Goal: Find specific page/section: Find specific page/section

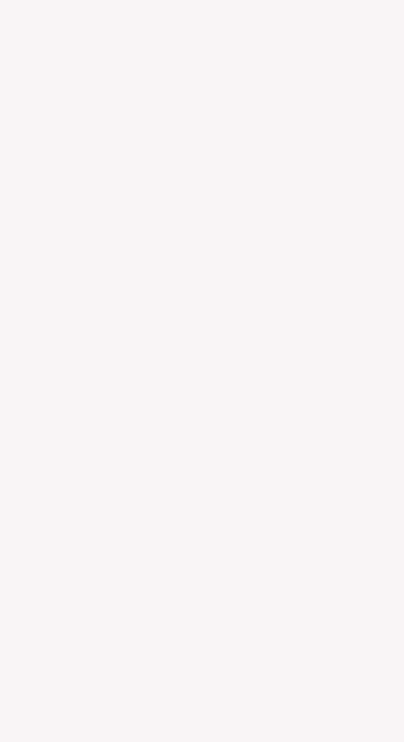
click at [182, 0] on html at bounding box center [202, 0] width 404 height 0
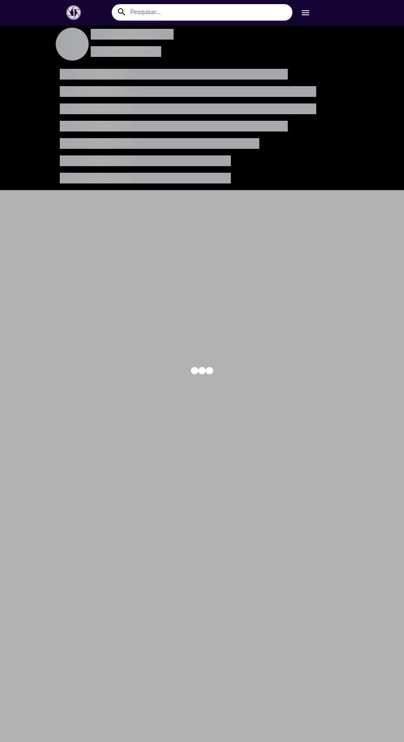
click at [152, 32] on div at bounding box center [202, 371] width 404 height 742
click at [183, 30] on div at bounding box center [202, 371] width 404 height 742
click at [241, 16] on input "text" at bounding box center [208, 12] width 168 height 16
click at [351, 331] on div at bounding box center [202, 371] width 404 height 742
click at [219, 45] on div at bounding box center [202, 371] width 404 height 742
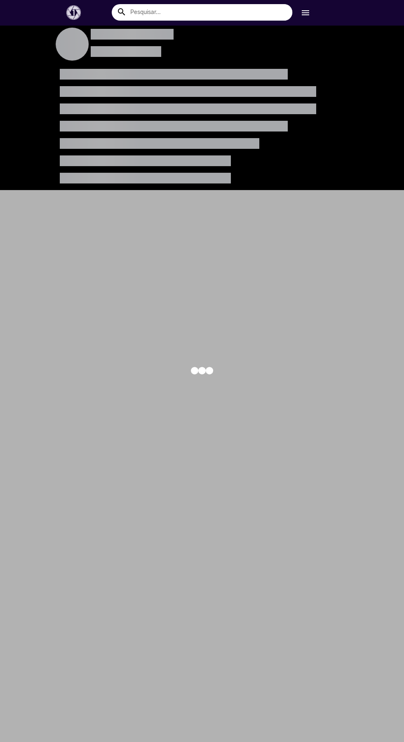
click at [265, 40] on div at bounding box center [202, 371] width 404 height 742
click at [319, 89] on div at bounding box center [202, 371] width 404 height 742
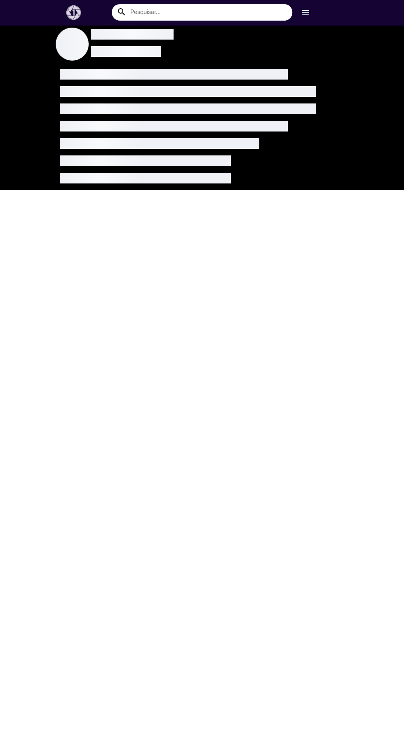
click at [252, 38] on div at bounding box center [202, 46] width 297 height 40
click at [267, 35] on div at bounding box center [202, 46] width 297 height 40
click at [133, 178] on span "loading" at bounding box center [145, 178] width 171 height 10
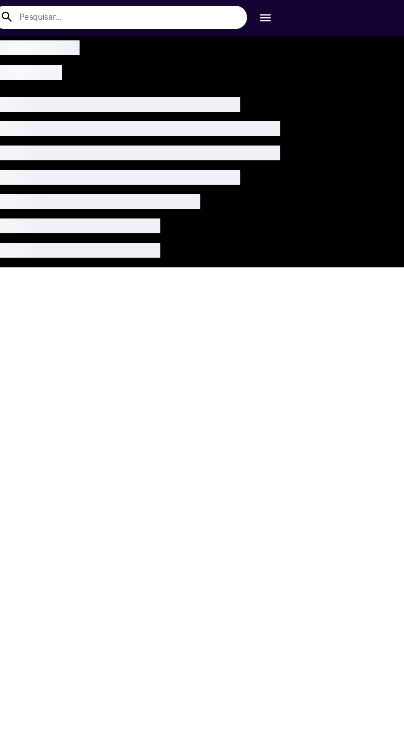
click at [269, 20] on input "text" at bounding box center [208, 12] width 168 height 16
click at [266, 29] on div at bounding box center [202, 46] width 297 height 40
click at [286, 2] on div "search menu" at bounding box center [202, 10] width 404 height 21
click at [205, 95] on span "loading" at bounding box center [188, 91] width 256 height 10
click at [270, 11] on input "text" at bounding box center [208, 12] width 168 height 16
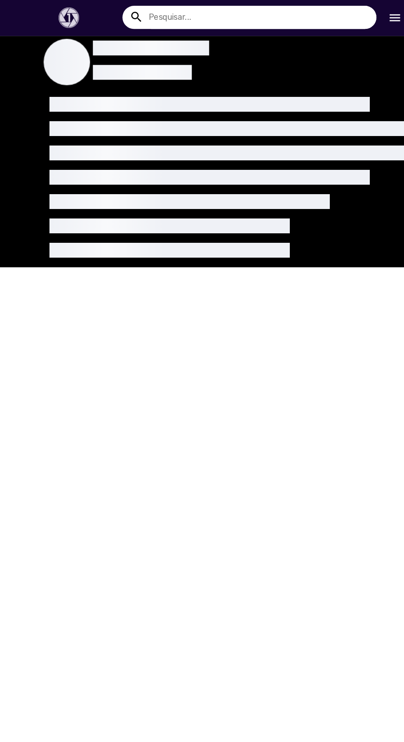
click at [237, 33] on div at bounding box center [202, 46] width 297 height 40
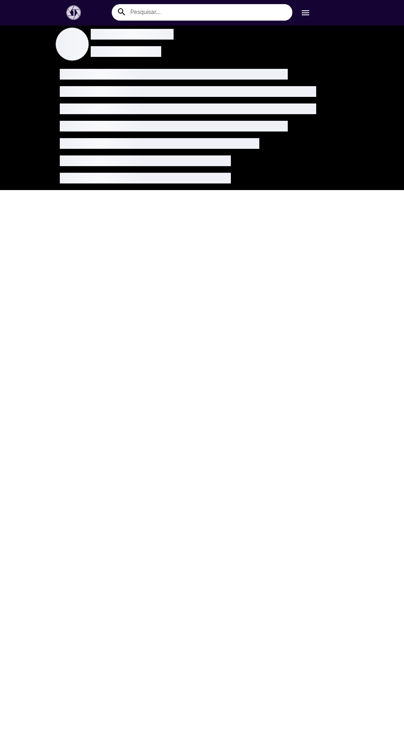
click at [254, 34] on div at bounding box center [202, 46] width 297 height 40
click at [110, 144] on span "loading" at bounding box center [159, 143] width 199 height 10
click at [269, 17] on input "text" at bounding box center [208, 12] width 168 height 16
click at [48, 112] on div at bounding box center [202, 108] width 404 height 164
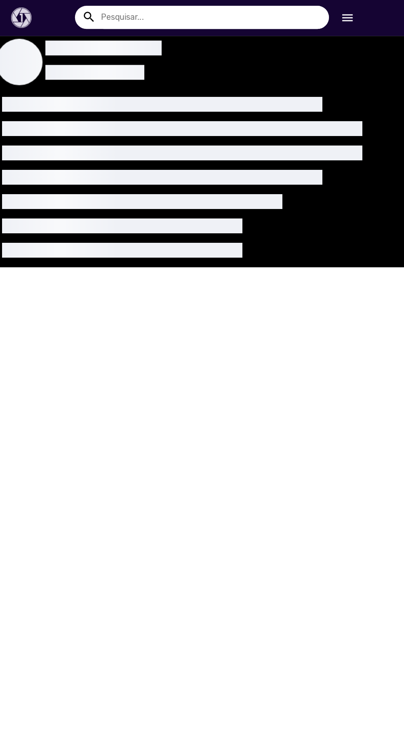
click at [241, 9] on input "text" at bounding box center [208, 12] width 168 height 16
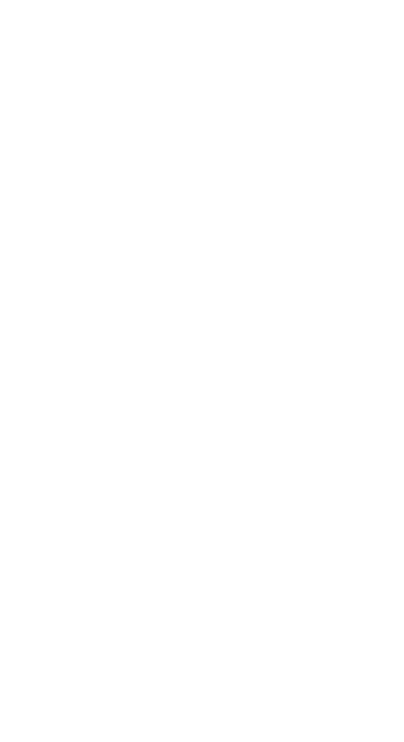
click at [159, 453] on mat-sidenav-content "Mais Dúvidas Frequentes Baixe o aplicativo Privacidade Termos de uso Formas de …" at bounding box center [202, 371] width 404 height 742
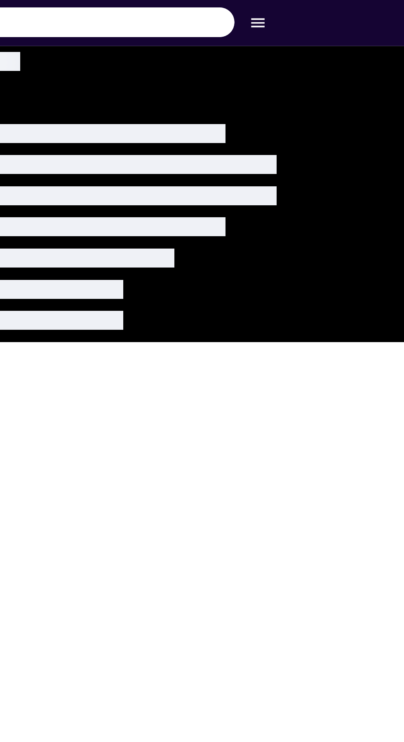
click at [282, 71] on span "loading" at bounding box center [173, 74] width 227 height 10
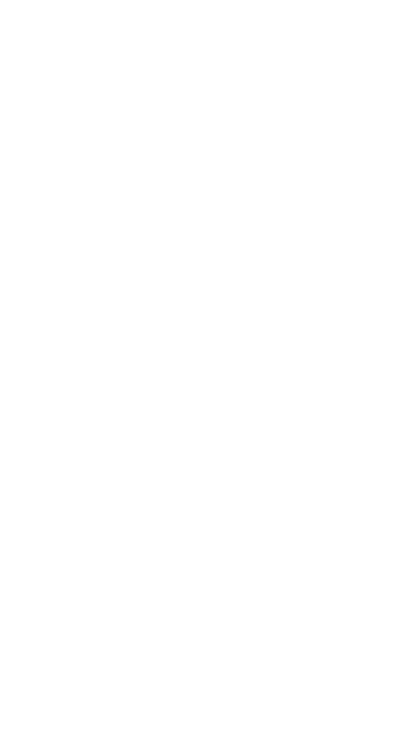
click at [294, 494] on mat-sidenav-content "Mais Dúvidas Frequentes Baixe o aplicativo Privacidade Termos de uso Formas de …" at bounding box center [202, 371] width 404 height 742
click at [333, 566] on mat-sidenav-content "Mais Dúvidas Frequentes Baixe o aplicativo Privacidade Termos de uso Formas de …" at bounding box center [202, 371] width 404 height 742
click at [334, 568] on mat-sidenav-content "Mais Dúvidas Frequentes Baixe o aplicativo Privacidade Termos de uso Formas de …" at bounding box center [202, 371] width 404 height 742
click at [321, 491] on mat-sidenav-content "Mais Dúvidas Frequentes Baixe o aplicativo Privacidade Termos de uso Formas de …" at bounding box center [202, 371] width 404 height 742
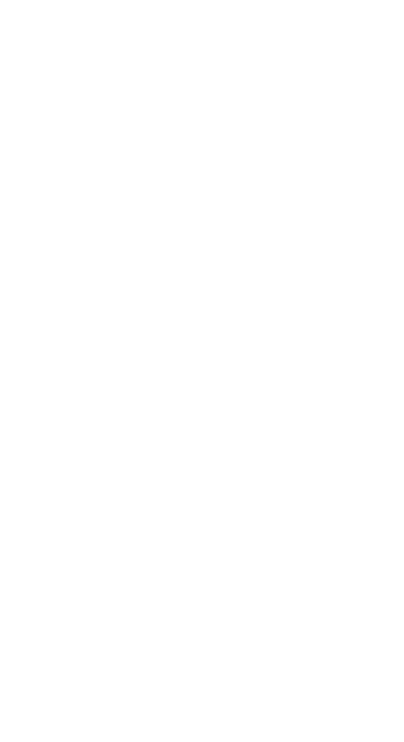
click at [253, 417] on mat-sidenav-content "Mais Dúvidas Frequentes Baixe o aplicativo Privacidade Termos de uso Formas de …" at bounding box center [202, 371] width 404 height 742
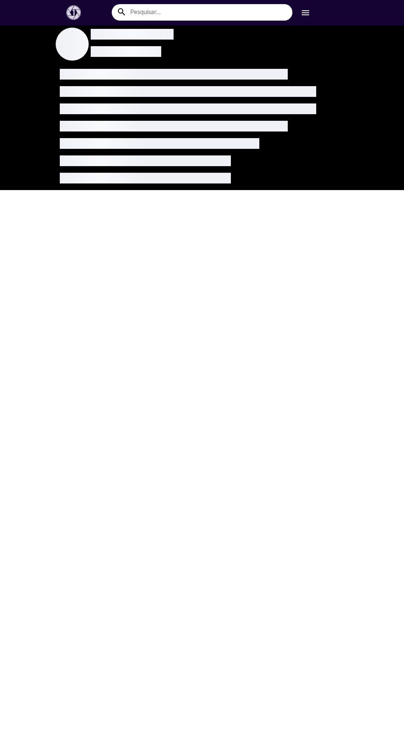
click at [221, 215] on mat-sidenav-content "Mais Dúvidas Frequentes Baixe o aplicativo Privacidade Termos de uso Formas de …" at bounding box center [202, 371] width 404 height 742
click at [155, 35] on span "loading" at bounding box center [132, 34] width 82 height 10
click at [164, 36] on span "loading" at bounding box center [132, 34] width 82 height 10
click at [160, 51] on span "loading" at bounding box center [126, 51] width 70 height 10
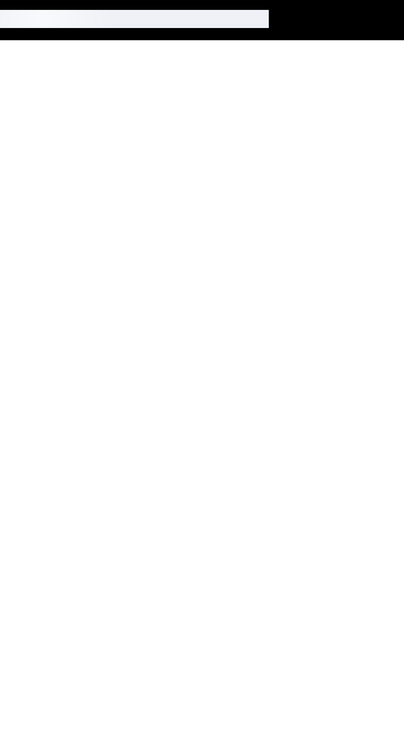
click at [209, 318] on mat-sidenav-content "Mais Dúvidas Frequentes Baixe o aplicativo Privacidade Termos de uso Formas de …" at bounding box center [202, 371] width 404 height 742
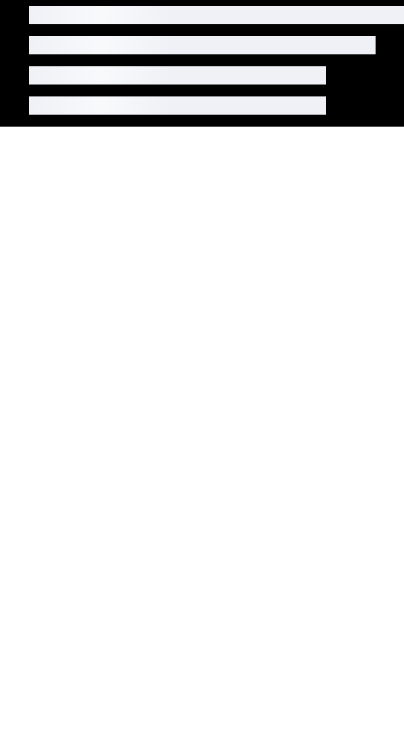
click at [183, 256] on mat-sidenav-content "Mais Dúvidas Frequentes Baixe o aplicativo Privacidade Termos de uso Formas de …" at bounding box center [202, 371] width 404 height 742
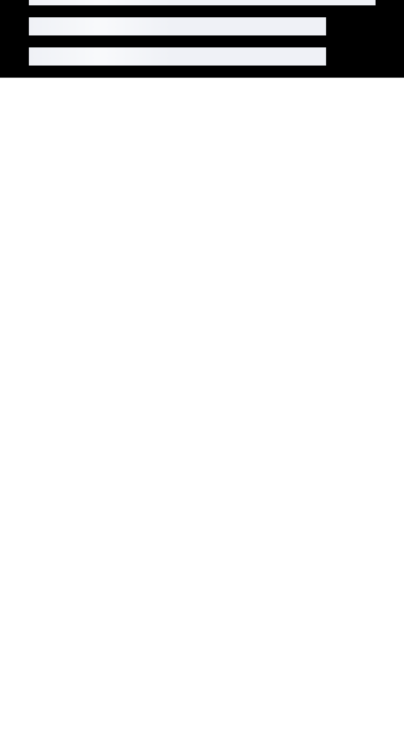
click at [182, 288] on mat-sidenav-content "Mais Dúvidas Frequentes Baixe o aplicativo Privacidade Termos de uso Formas de …" at bounding box center [202, 371] width 404 height 742
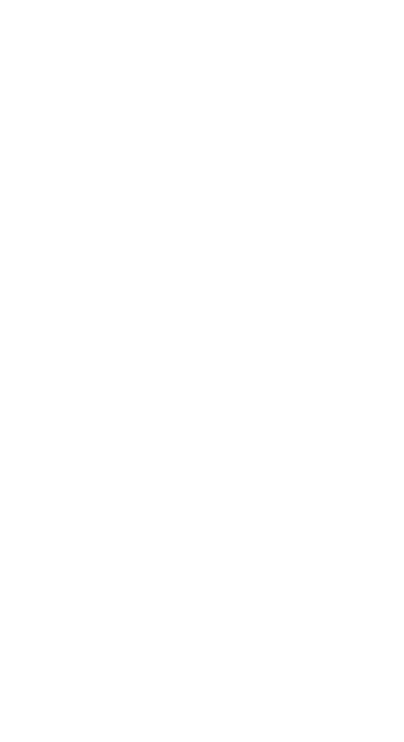
click at [254, 347] on mat-sidenav-content "Mais Dúvidas Frequentes Baixe o aplicativo Privacidade Termos de uso Formas de …" at bounding box center [202, 371] width 404 height 742
click at [278, 471] on mat-sidenav-content "Mais Dúvidas Frequentes Baixe o aplicativo Privacidade Termos de uso Formas de …" at bounding box center [202, 371] width 404 height 742
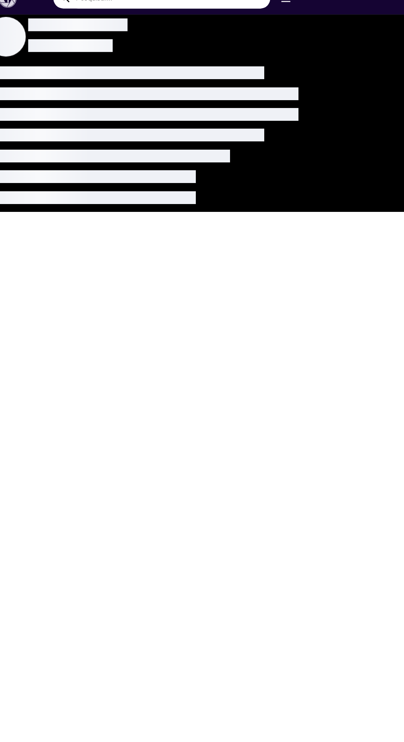
click at [293, 291] on mat-sidenav-content "Mais Dúvidas Frequentes Baixe o aplicativo Privacidade Termos de uso Formas de …" at bounding box center [202, 371] width 404 height 742
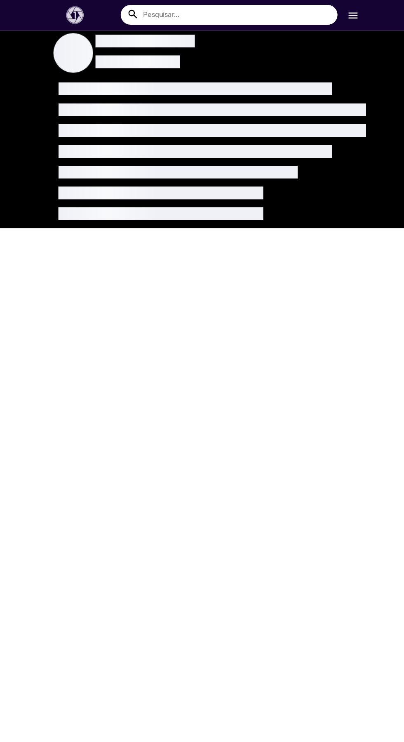
click at [239, 230] on mat-sidenav-content "Mais Dúvidas Frequentes Baixe o aplicativo Privacidade Termos de uso Formas de …" at bounding box center [202, 371] width 404 height 742
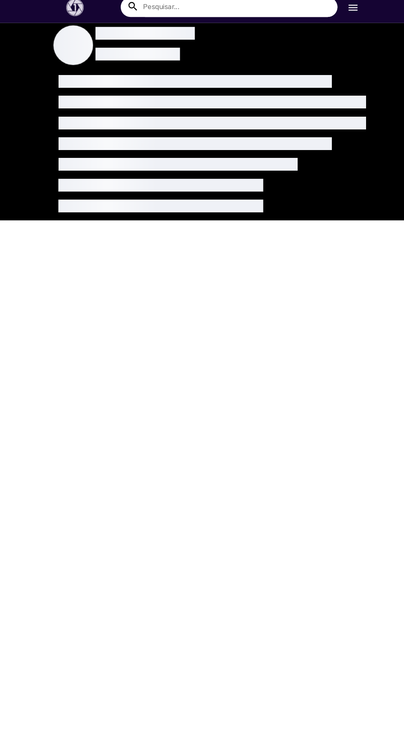
click at [213, 176] on span "loading" at bounding box center [145, 178] width 171 height 10
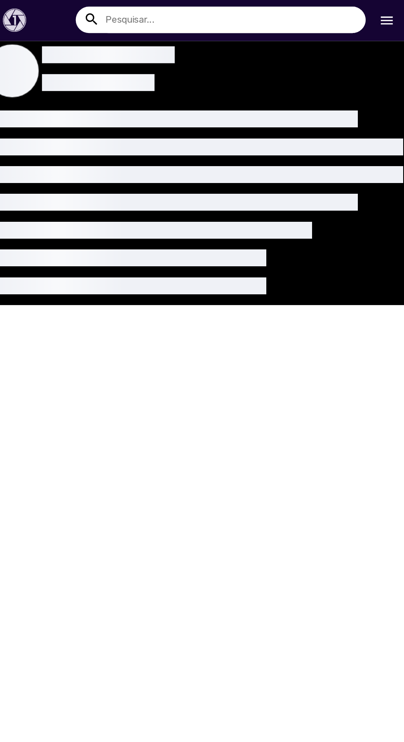
click at [238, 177] on div at bounding box center [202, 181] width 284 height 17
click at [211, 128] on span "loading" at bounding box center [173, 126] width 227 height 10
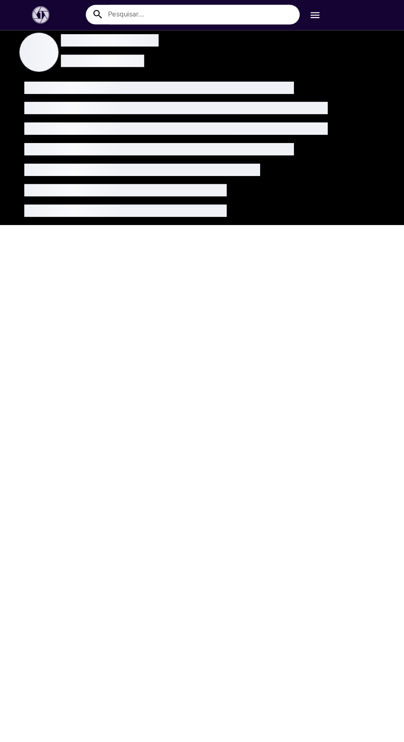
click at [282, 234] on mat-sidenav-content "Mais Dúvidas Frequentes Baixe o aplicativo Privacidade Termos de uso Formas de …" at bounding box center [202, 371] width 404 height 742
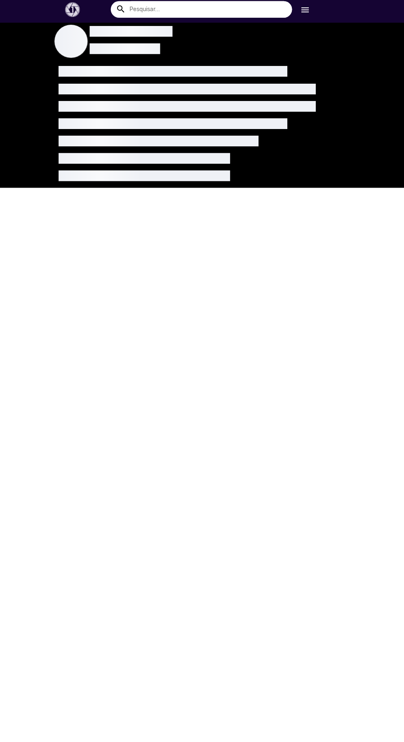
click at [246, 367] on mat-sidenav-content "Mais Dúvidas Frequentes Baixe o aplicativo Privacidade Termos de uso Formas de …" at bounding box center [202, 371] width 404 height 742
click at [248, 374] on mat-sidenav-content "Mais Dúvidas Frequentes Baixe o aplicativo Privacidade Termos de uso Formas de …" at bounding box center [202, 371] width 404 height 742
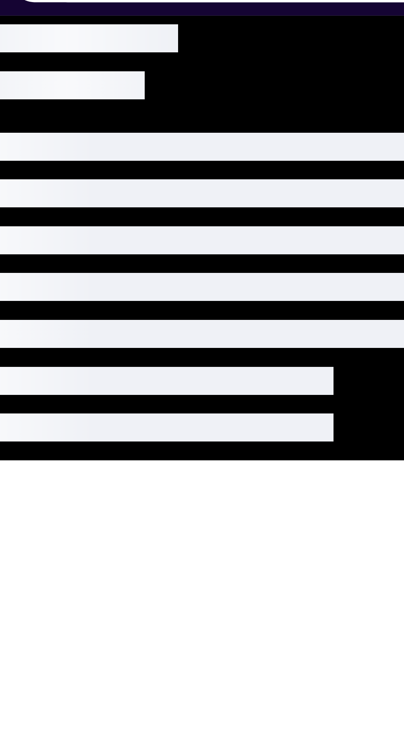
click at [158, 56] on span "loading" at bounding box center [126, 51] width 70 height 10
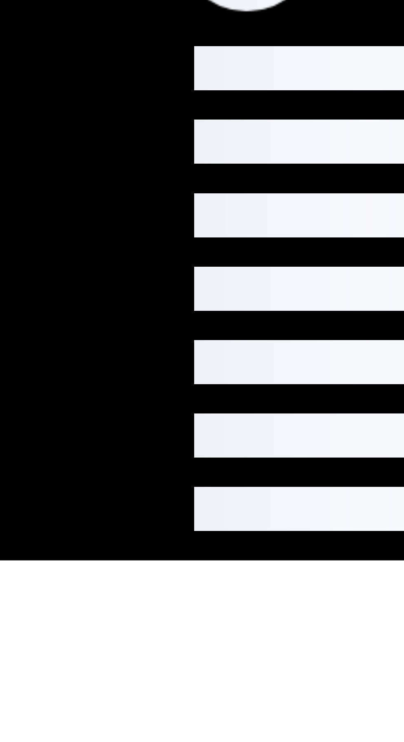
click at [60, 78] on div at bounding box center [202, 77] width 284 height 17
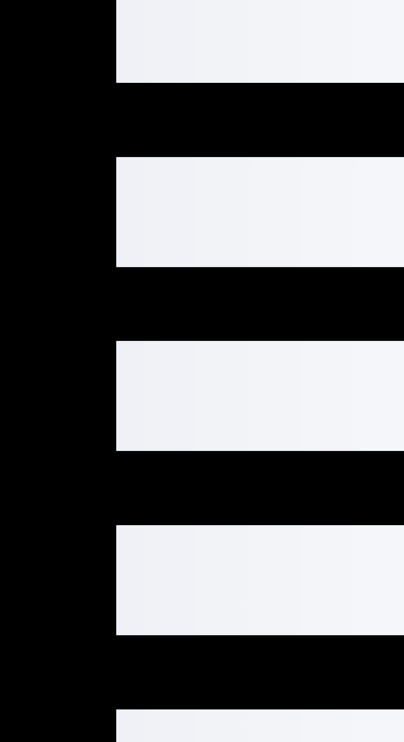
click at [65, 96] on span "loading" at bounding box center [188, 91] width 256 height 10
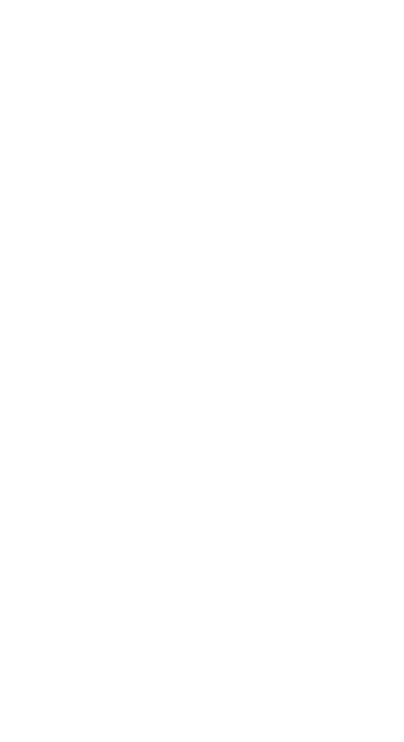
click at [355, 242] on mat-sidenav-content "Mais Dúvidas Frequentes Baixe o aplicativo Privacidade Termos de uso Formas de …" at bounding box center [202, 371] width 404 height 742
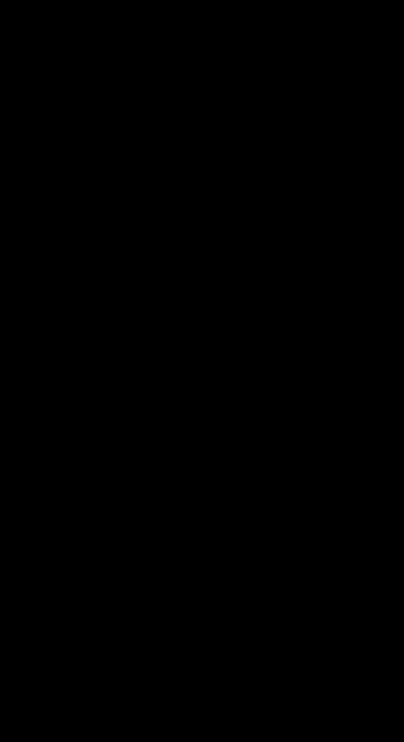
click at [21, 29] on div at bounding box center [202, 108] width 404 height 164
click at [9, 32] on div at bounding box center [202, 108] width 404 height 164
click at [23, 35] on div at bounding box center [202, 108] width 404 height 164
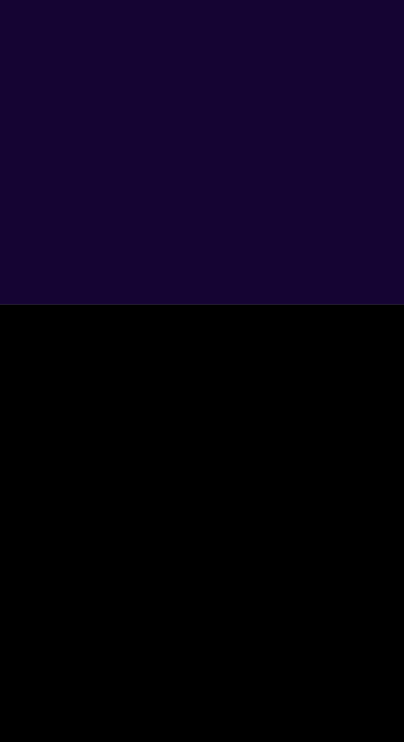
click at [20, 5] on div "search menu" at bounding box center [202, 10] width 404 height 21
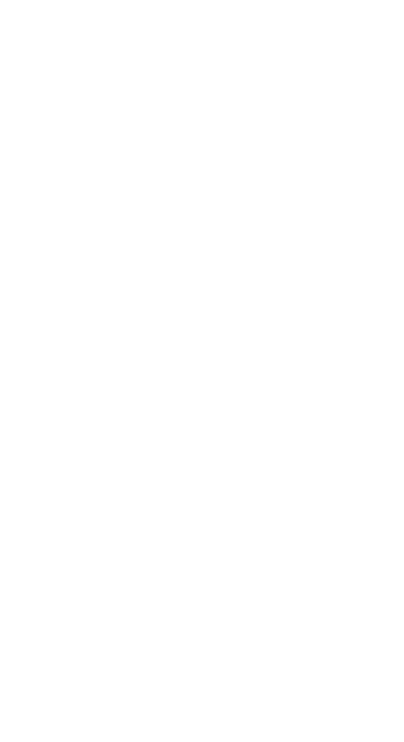
click at [12, 369] on mat-sidenav-content "Mais Dúvidas Frequentes Baixe o aplicativo Privacidade Termos de uso Formas de …" at bounding box center [202, 371] width 404 height 742
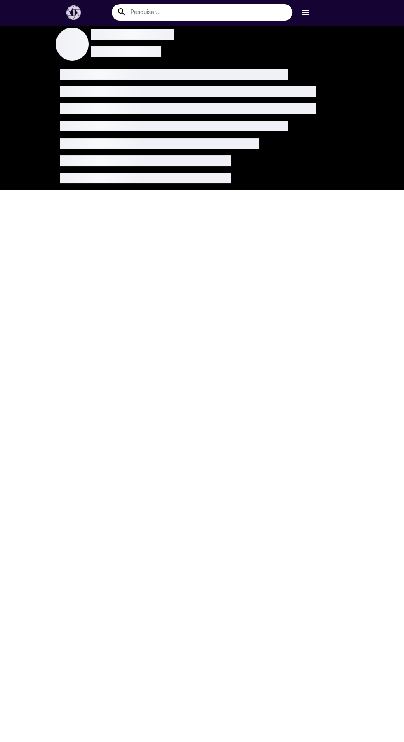
click at [196, 37] on div at bounding box center [202, 46] width 297 height 40
click at [129, 12] on button "search" at bounding box center [125, 11] width 26 height 15
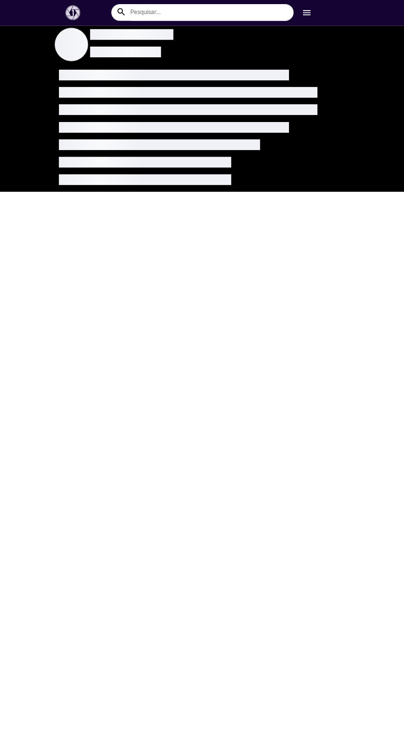
click at [224, 7] on input "text" at bounding box center [208, 12] width 168 height 16
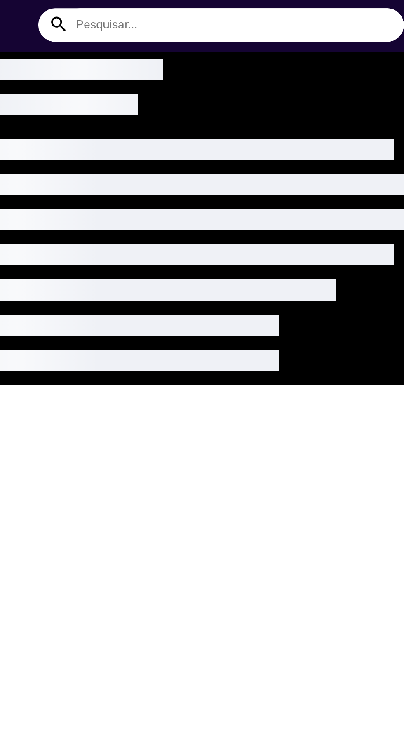
click at [220, 0] on div "search menu" at bounding box center [202, 10] width 404 height 21
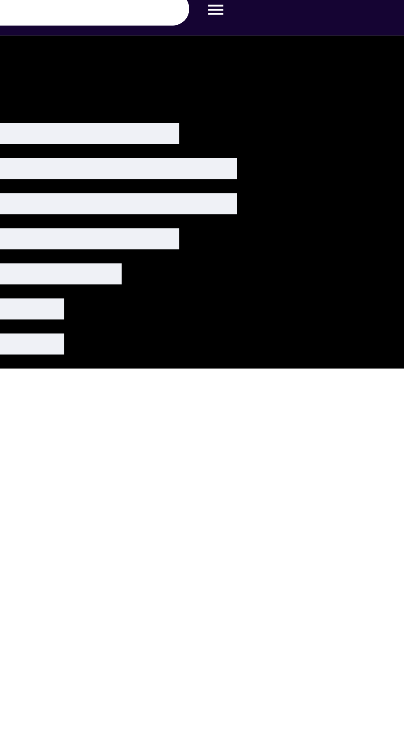
click at [291, 55] on div at bounding box center [202, 46] width 297 height 40
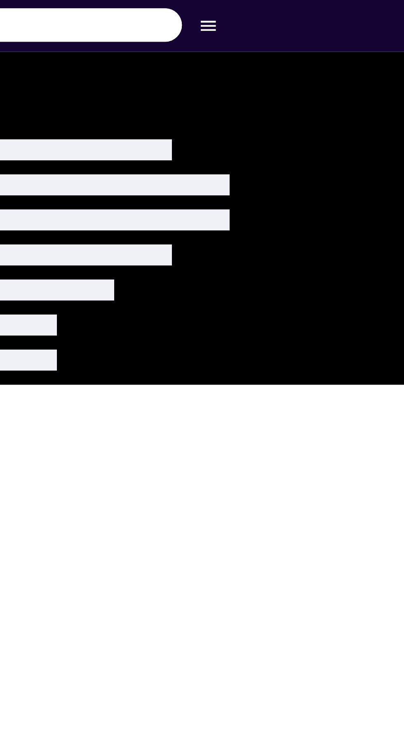
click at [300, 59] on div at bounding box center [202, 46] width 297 height 40
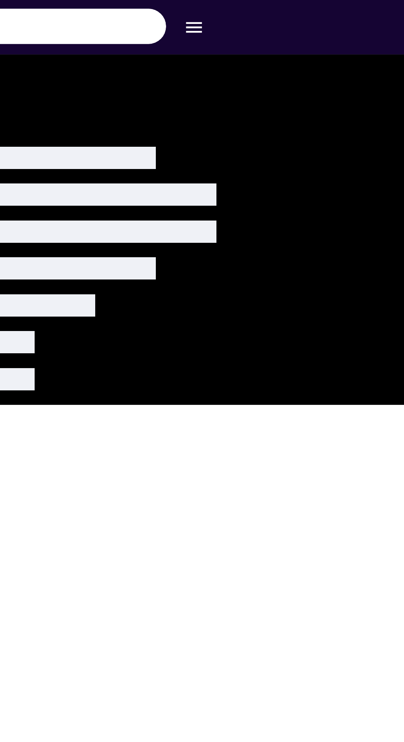
click at [293, 2] on div "search menu" at bounding box center [202, 10] width 404 height 21
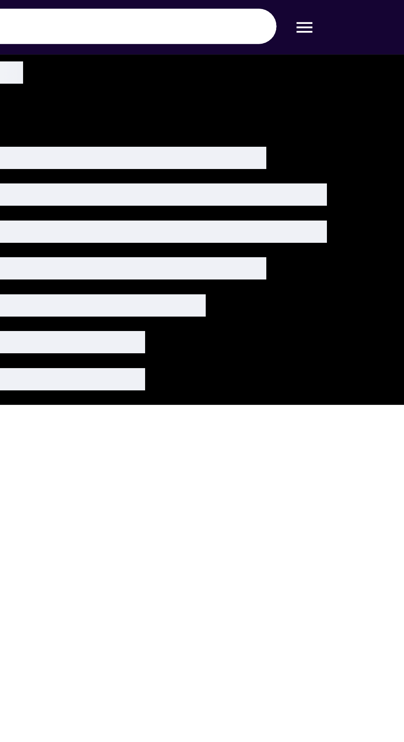
click at [274, 2] on div "search menu" at bounding box center [202, 10] width 404 height 21
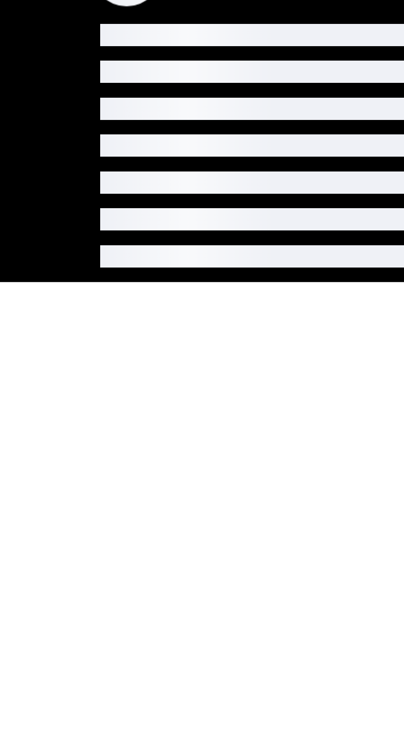
click at [73, 57] on span "loading" at bounding box center [72, 44] width 33 height 33
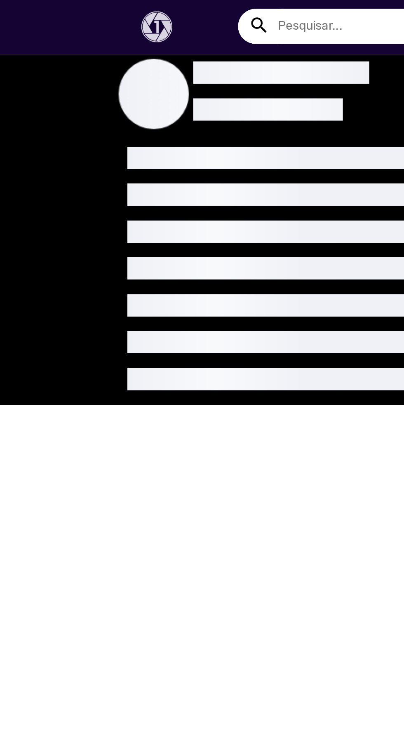
click at [91, 14] on link at bounding box center [87, 12] width 42 height 14
